Goal: Task Accomplishment & Management: Use online tool/utility

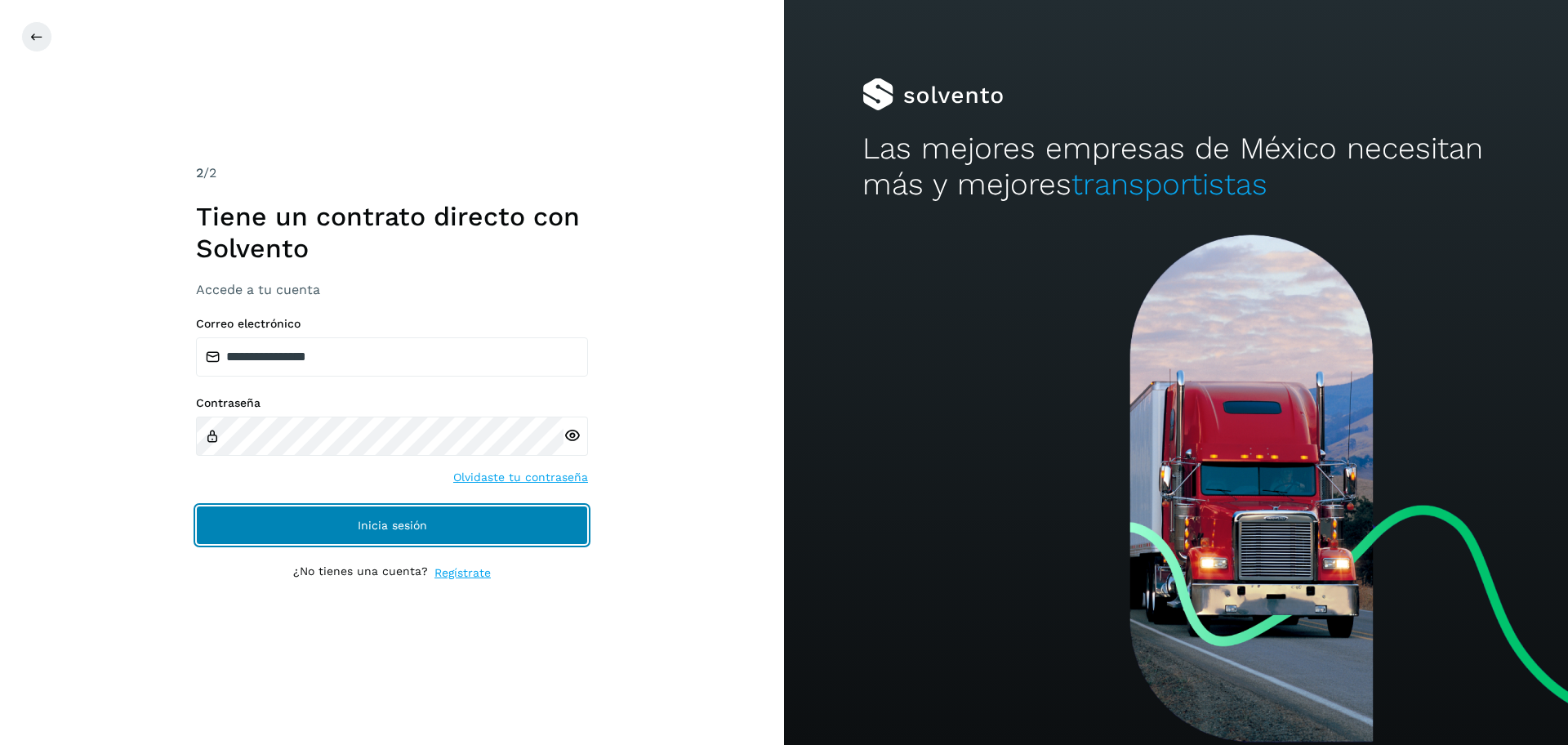
click at [397, 532] on button "Inicia sesión" at bounding box center [391, 525] width 392 height 39
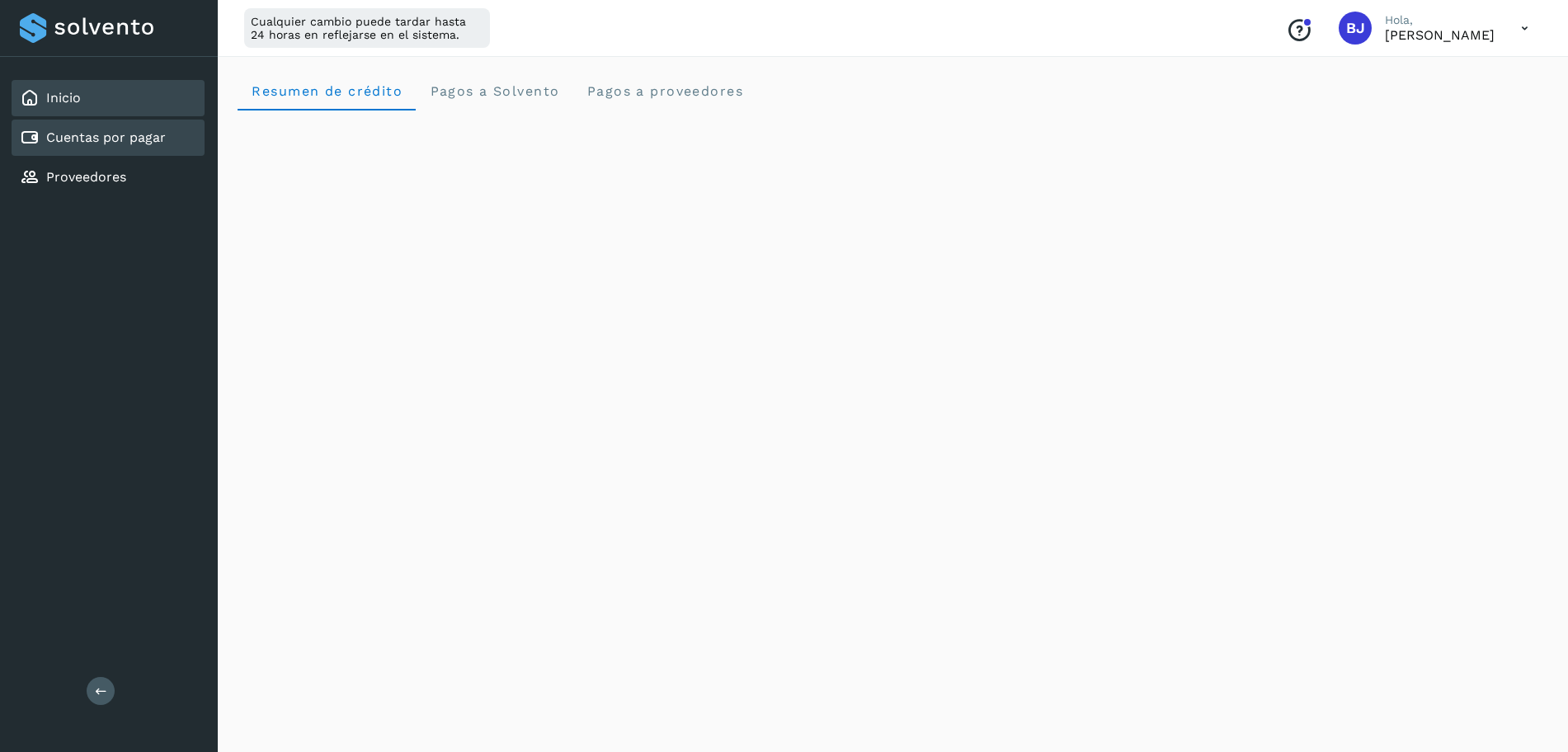
click at [145, 144] on link "Cuentas por pagar" at bounding box center [106, 137] width 120 height 16
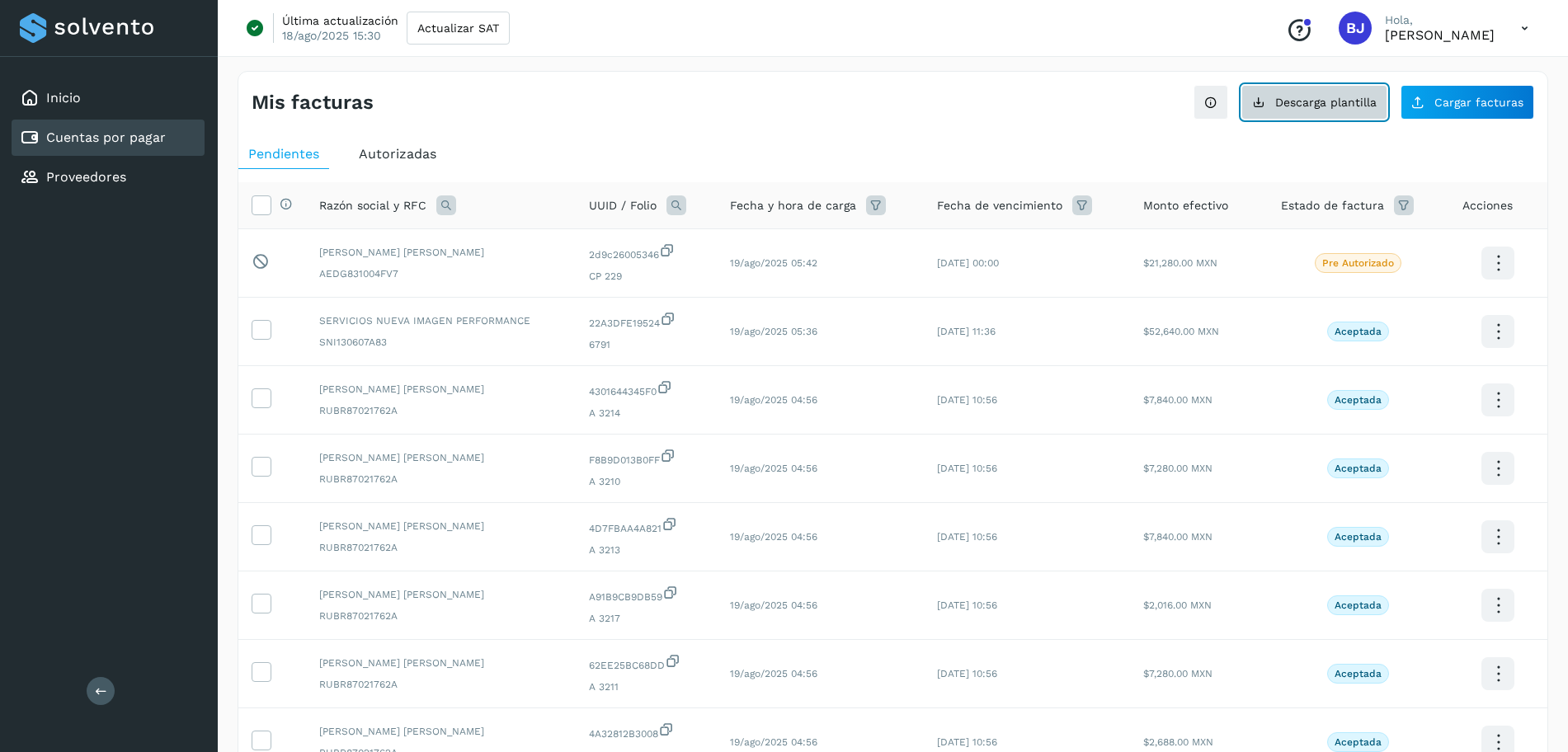
click at [1285, 96] on span "Descarga plantilla" at bounding box center [1326, 102] width 101 height 12
click at [1487, 100] on span "Cargar facturas" at bounding box center [1478, 102] width 89 height 12
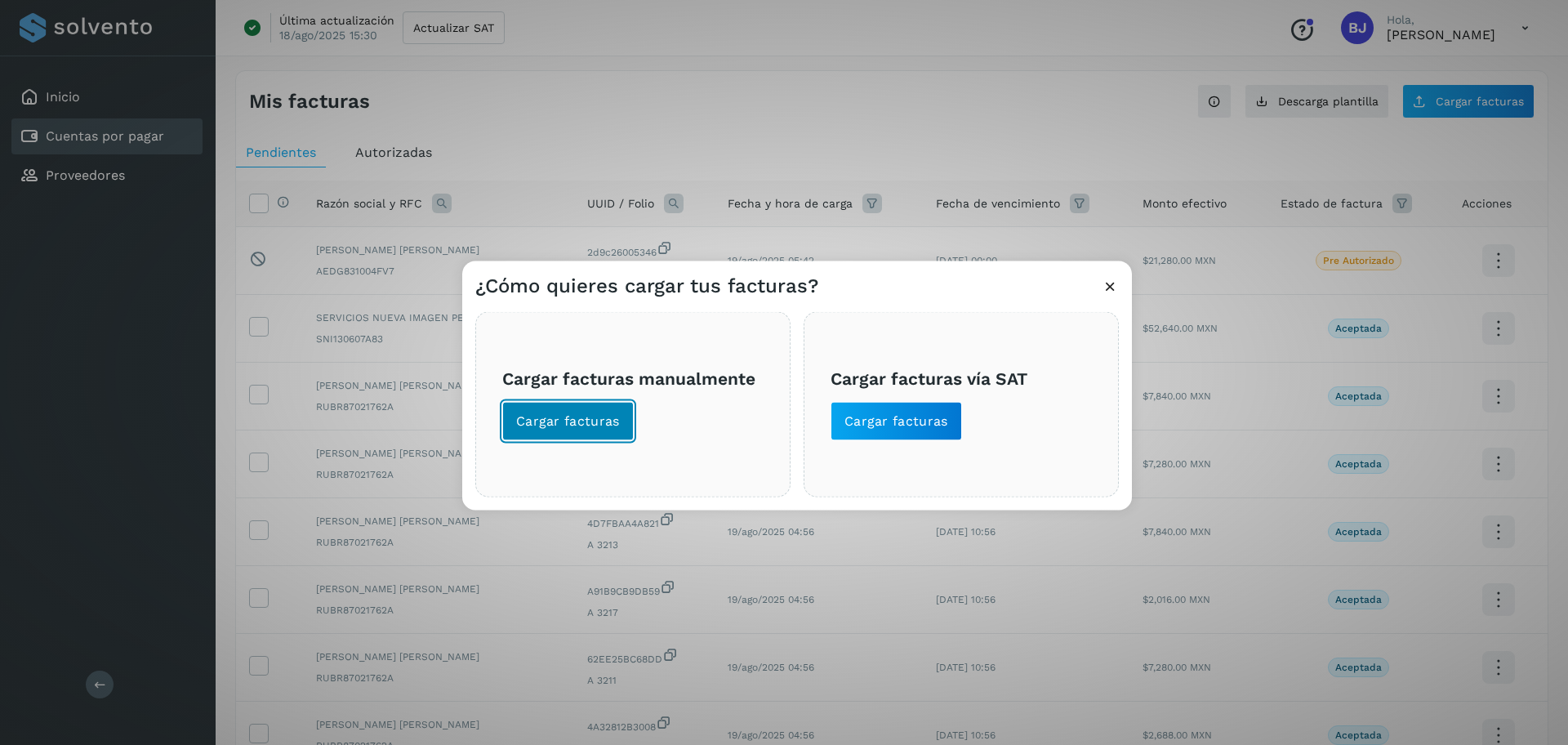
click at [607, 430] on span "Cargar facturas" at bounding box center [568, 422] width 104 height 18
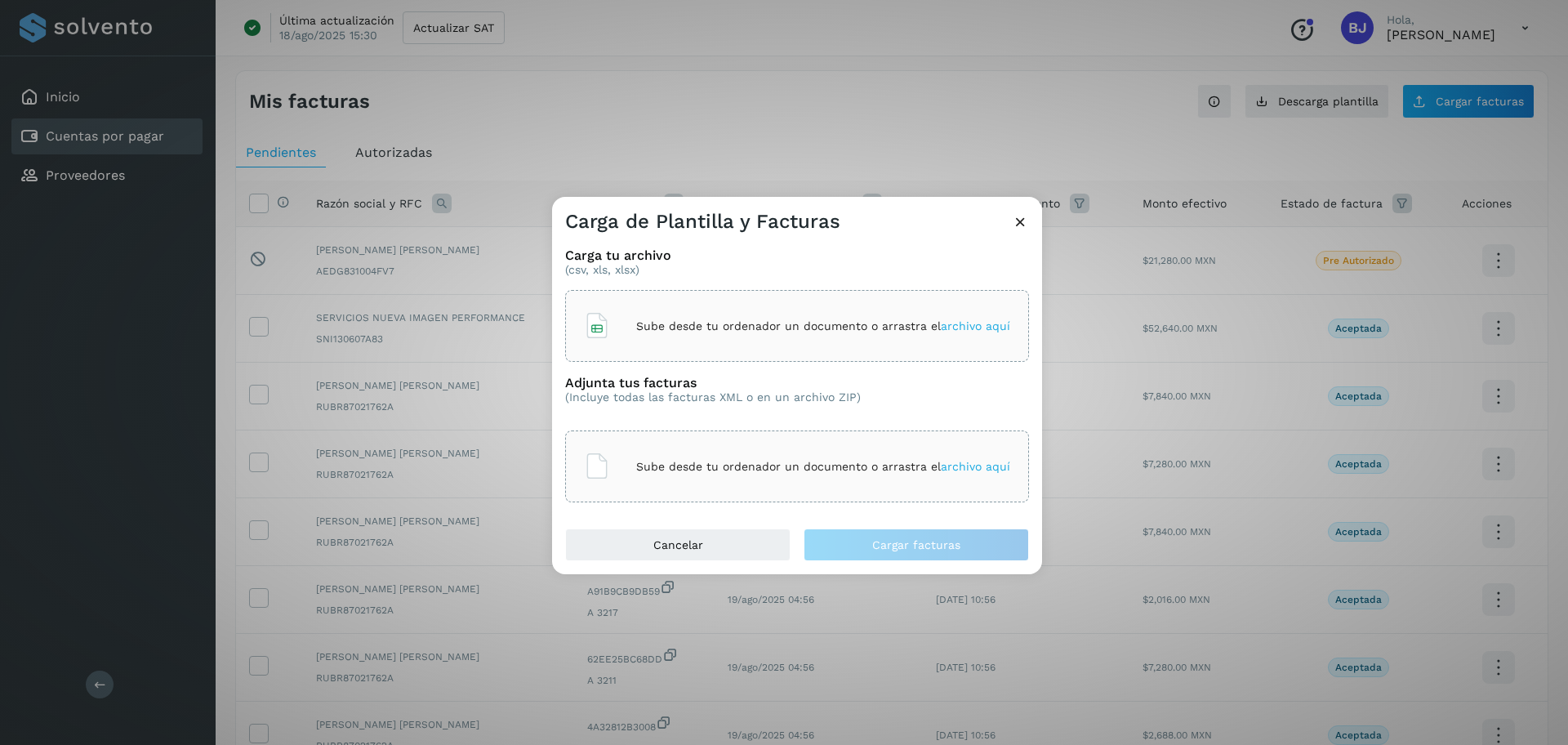
click at [653, 331] on p "Sube desde tu ordenador un documento o arrastra el archivo aquí" at bounding box center [823, 326] width 374 height 14
click at [724, 447] on div "Sube desde tu ordenador un documento o arrastra el archivo aquí" at bounding box center [797, 466] width 427 height 44
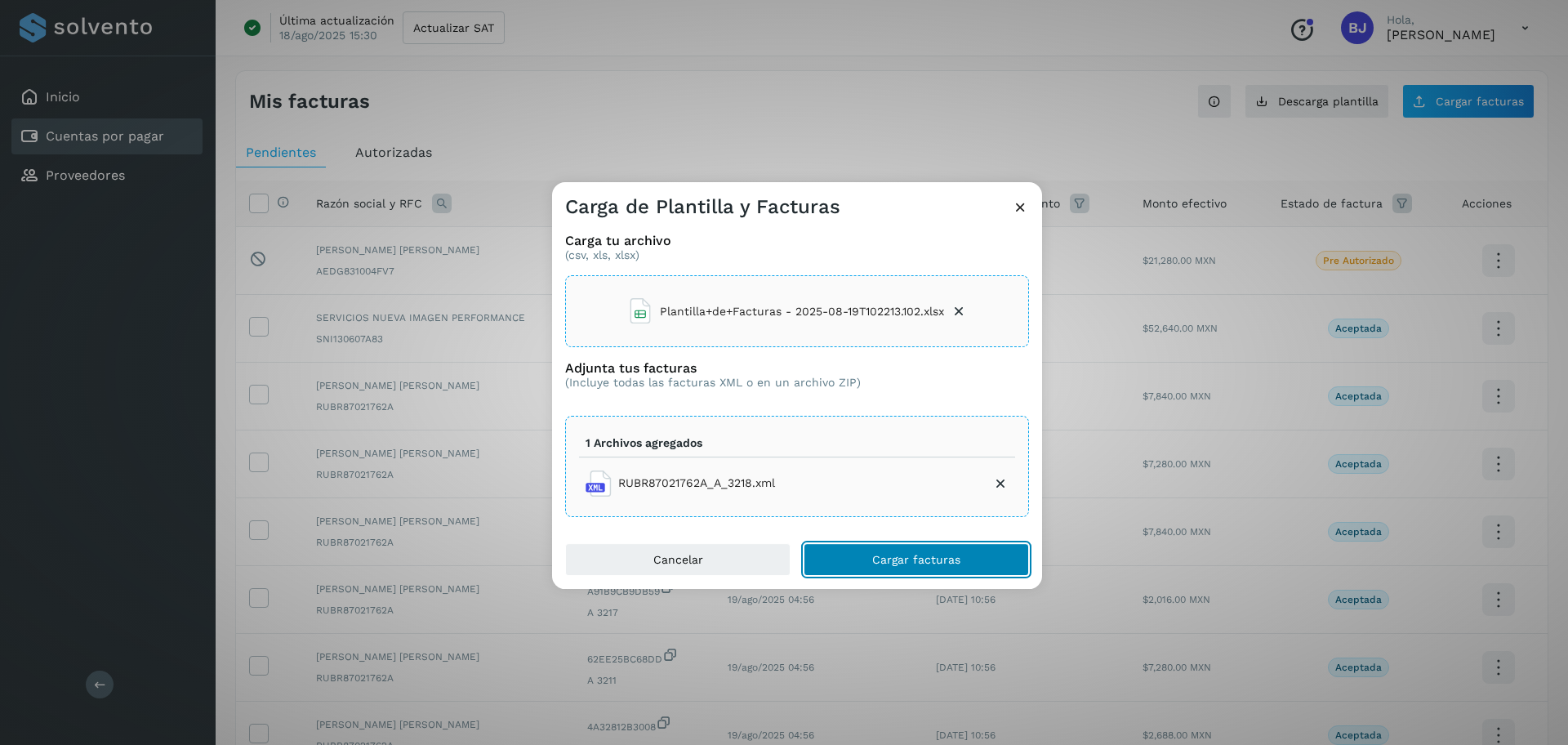
click at [900, 557] on span "Cargar facturas" at bounding box center [916, 560] width 88 height 12
